Goal: Submit feedback/report problem: Submit feedback/report problem

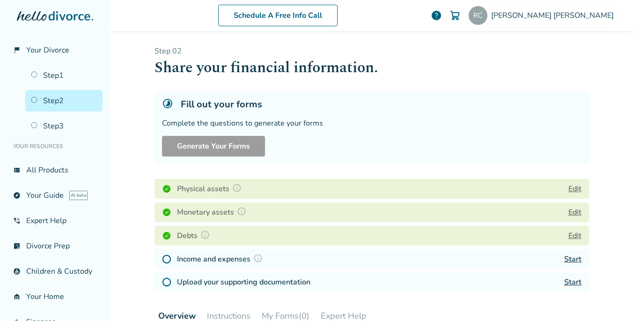
scroll to position [79, 0]
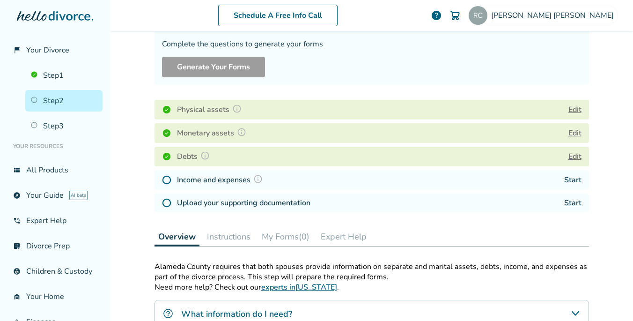
click at [573, 180] on link "Start" at bounding box center [572, 180] width 17 height 10
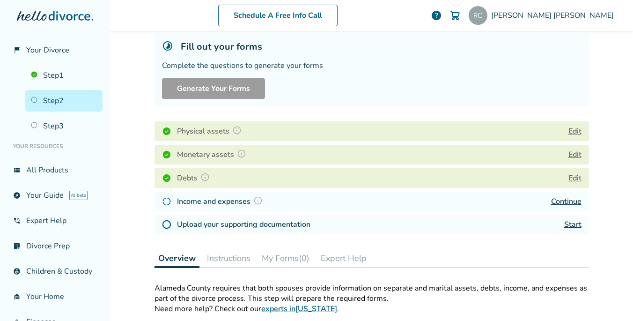
scroll to position [58, 0]
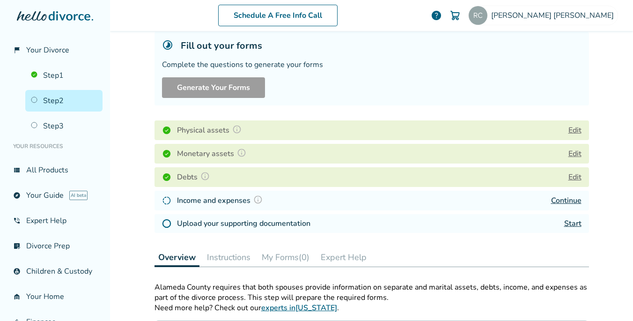
click at [553, 200] on link "Continue" at bounding box center [566, 200] width 30 height 10
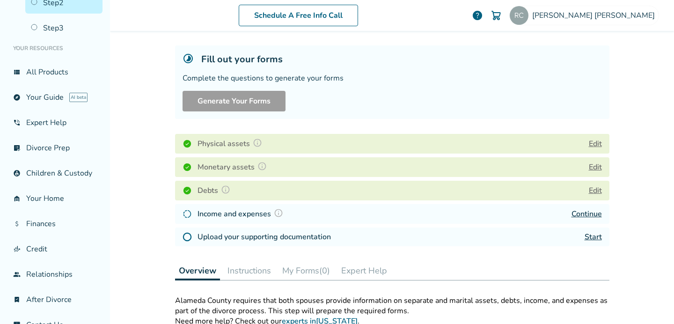
scroll to position [117, 0]
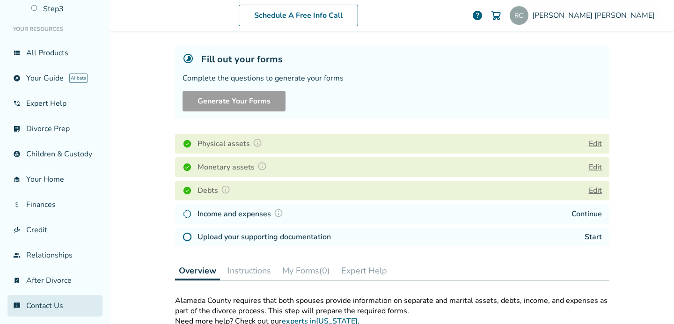
click at [33, 306] on link "chat_info Contact Us" at bounding box center [54, 306] width 95 height 22
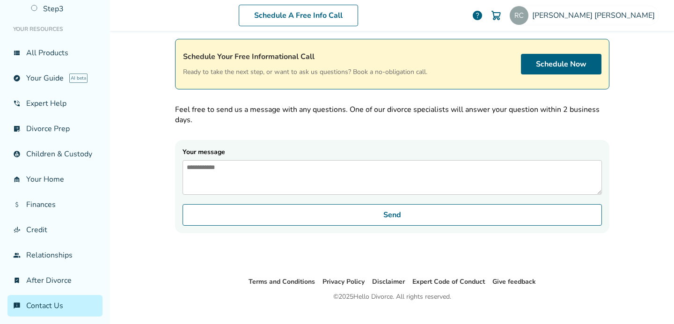
click at [483, 12] on span "help" at bounding box center [477, 15] width 11 height 11
click at [483, 17] on span "help" at bounding box center [477, 15] width 11 height 11
click at [196, 183] on textarea "Your message" at bounding box center [391, 177] width 419 height 35
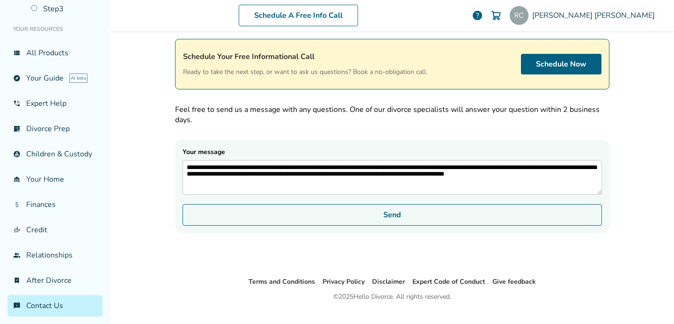
type textarea "**********"
click at [344, 225] on button "Send" at bounding box center [391, 215] width 419 height 22
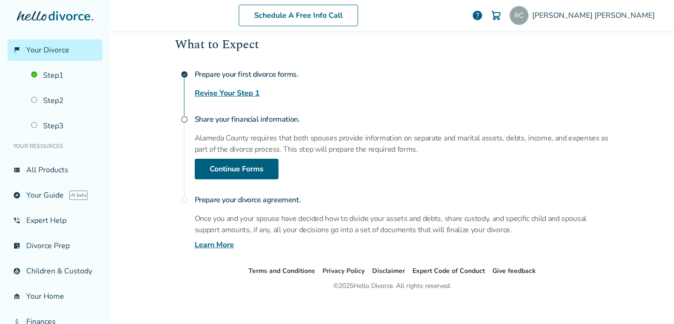
scroll to position [144, 0]
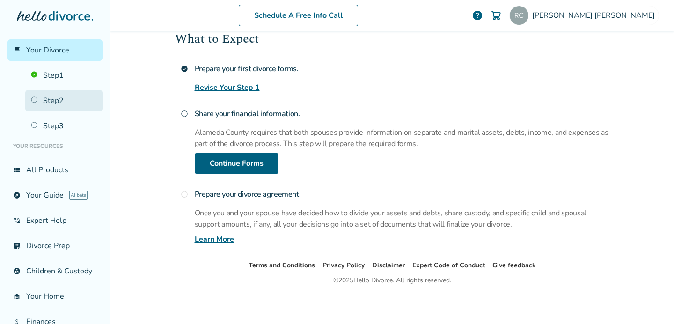
click at [55, 100] on link "Step 2" at bounding box center [63, 101] width 77 height 22
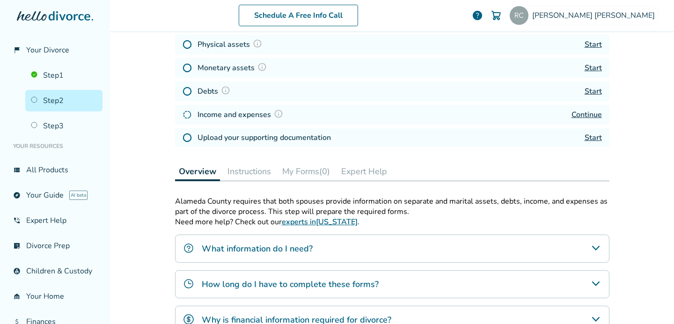
scroll to position [46, 0]
